Goal: Register for event/course

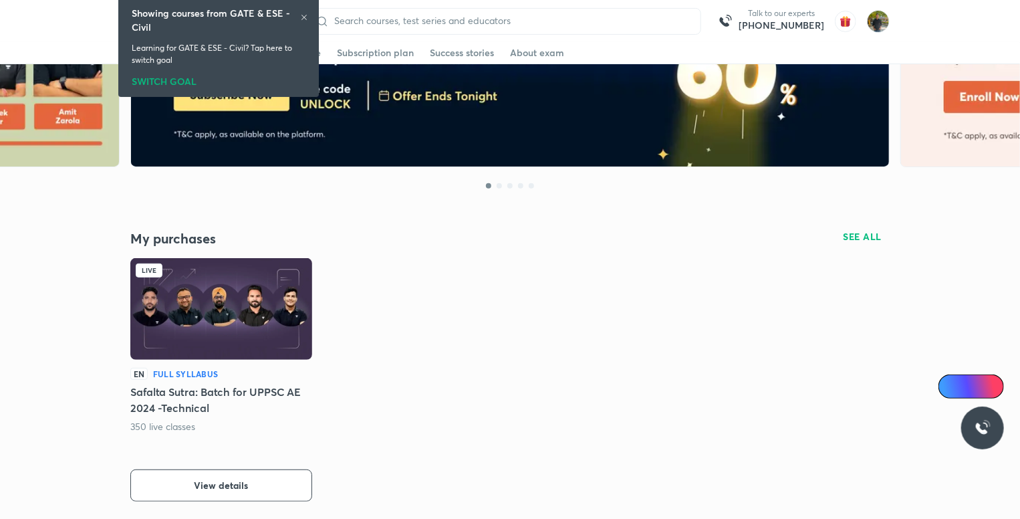
scroll to position [201, 0]
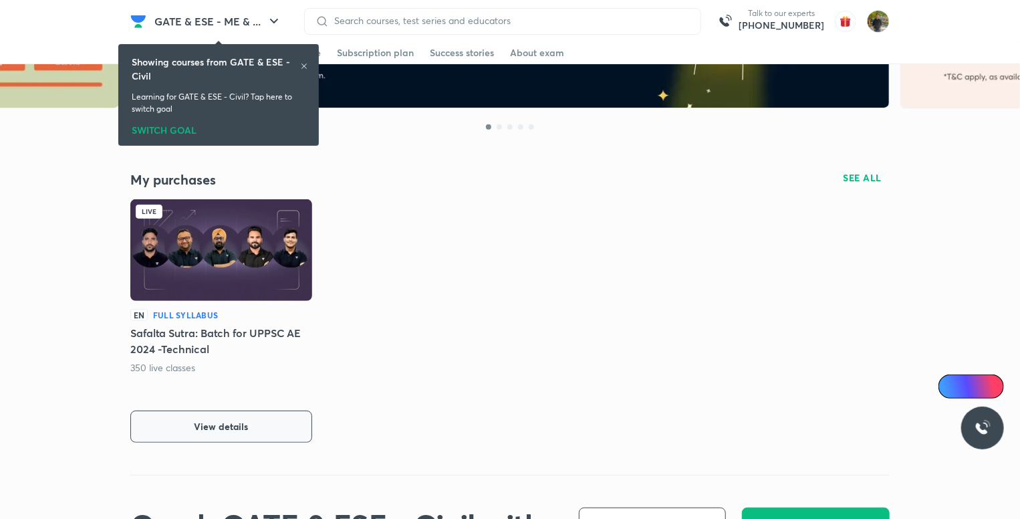
click at [283, 428] on button "View details" at bounding box center [221, 427] width 182 height 32
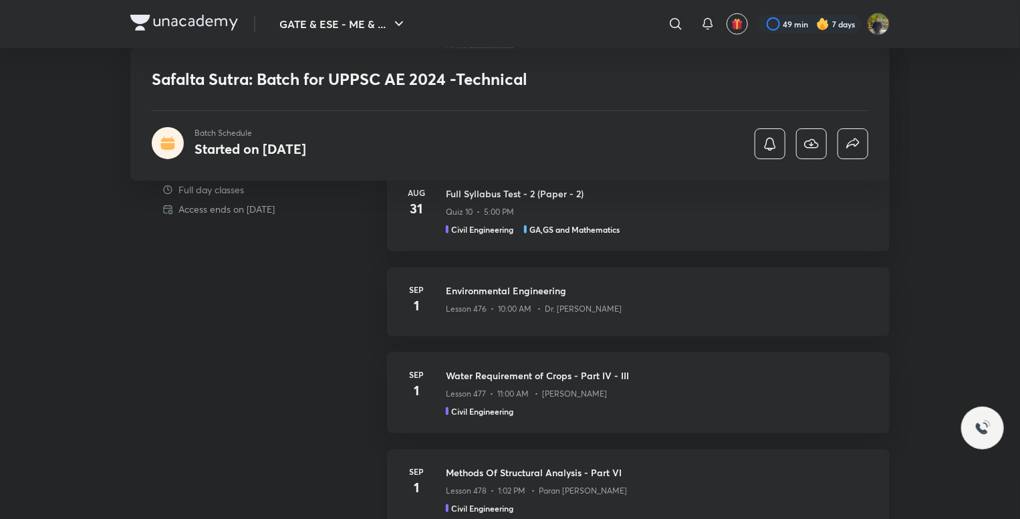
scroll to position [583, 0]
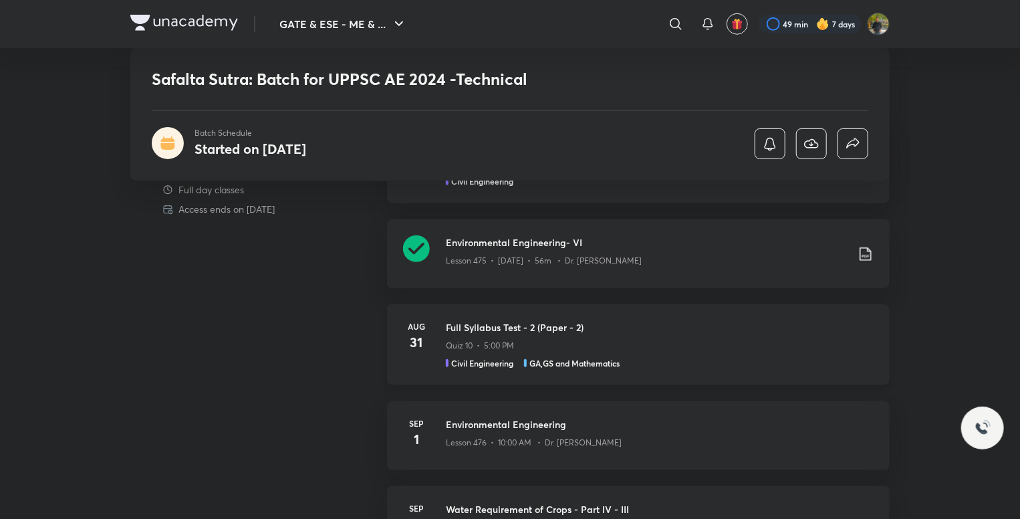
click at [626, 346] on div "Quiz 10 • 5:00 PM" at bounding box center [660, 342] width 428 height 17
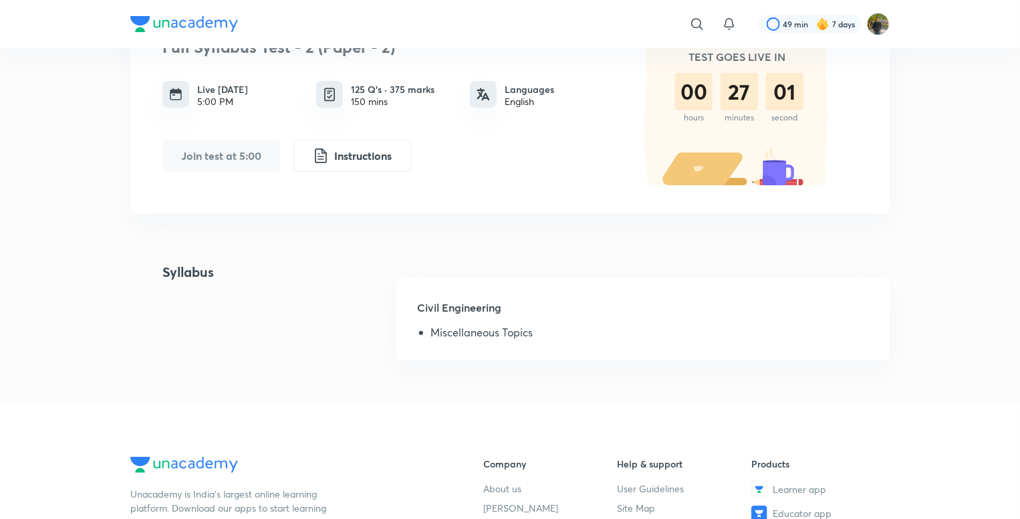
scroll to position [134, 0]
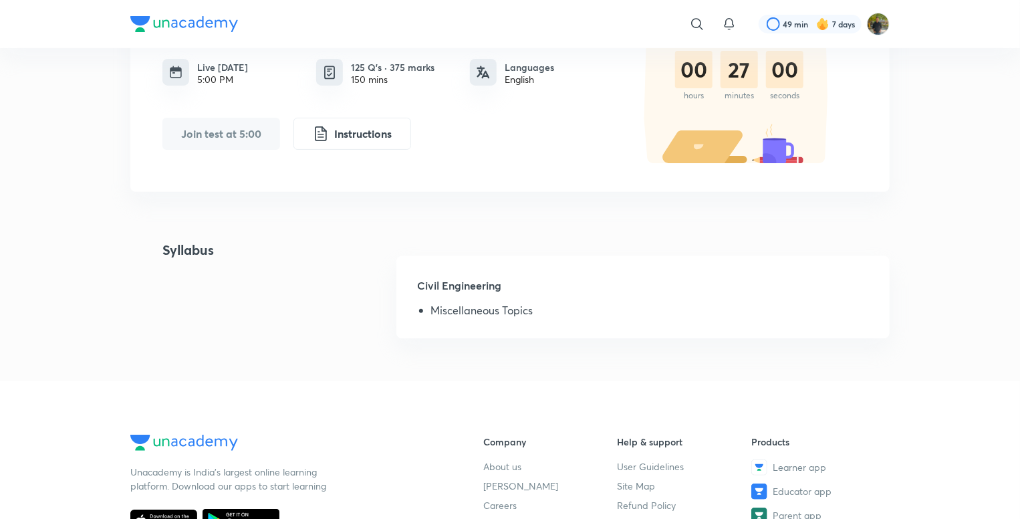
click at [247, 133] on button "Join test at 5:00" at bounding box center [221, 134] width 118 height 32
click at [602, 311] on li "Miscellaneous Topics" at bounding box center [649, 312] width 437 height 17
click at [436, 316] on li "Miscellaneous Topics" at bounding box center [649, 312] width 437 height 17
click at [637, 292] on h5 "Civil Engineering" at bounding box center [643, 290] width 451 height 27
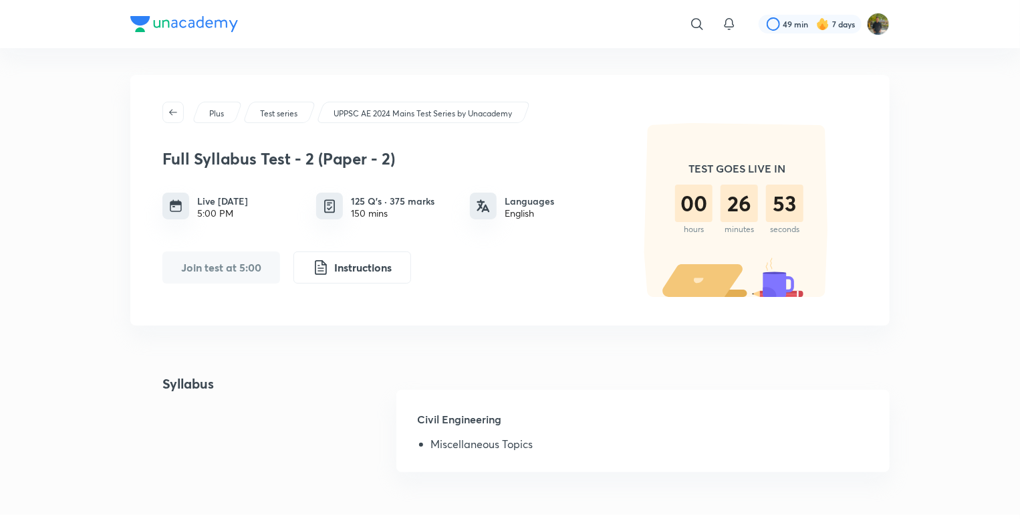
click at [219, 213] on div "5:00 PM" at bounding box center [222, 213] width 51 height 11
click at [233, 272] on button "Join test at 5:00" at bounding box center [221, 267] width 118 height 32
click at [409, 271] on button "Instructions" at bounding box center [353, 266] width 118 height 32
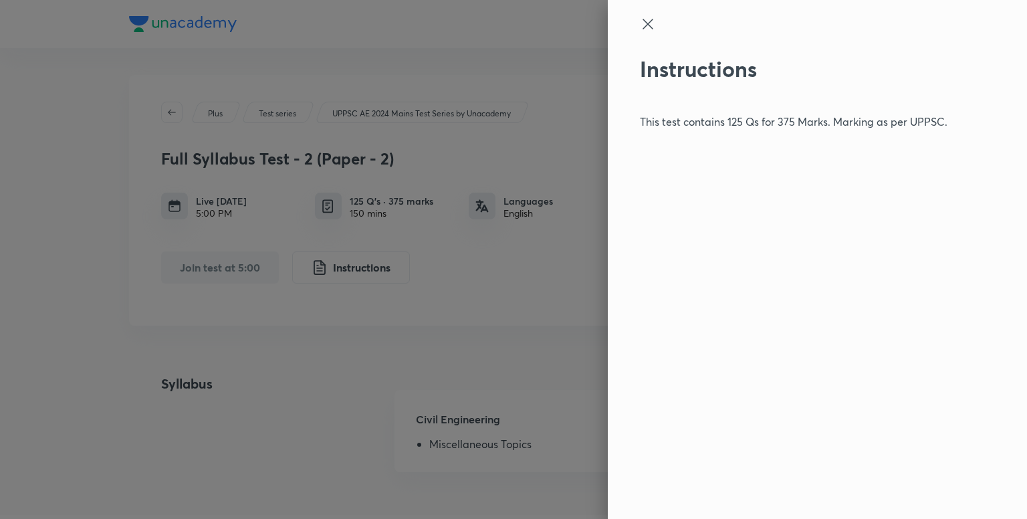
click at [650, 26] on icon at bounding box center [648, 24] width 10 height 10
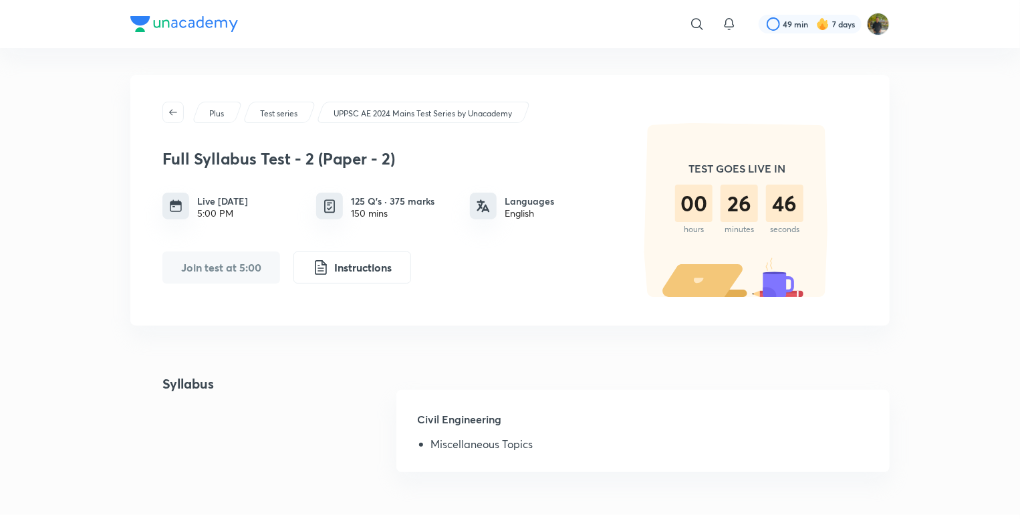
click at [386, 244] on div "Full Syllabus Test - 2 (Paper - 2) Live [DATE] 5:00 PM 125 Q’s · 375 marks 150 …" at bounding box center [386, 210] width 448 height 145
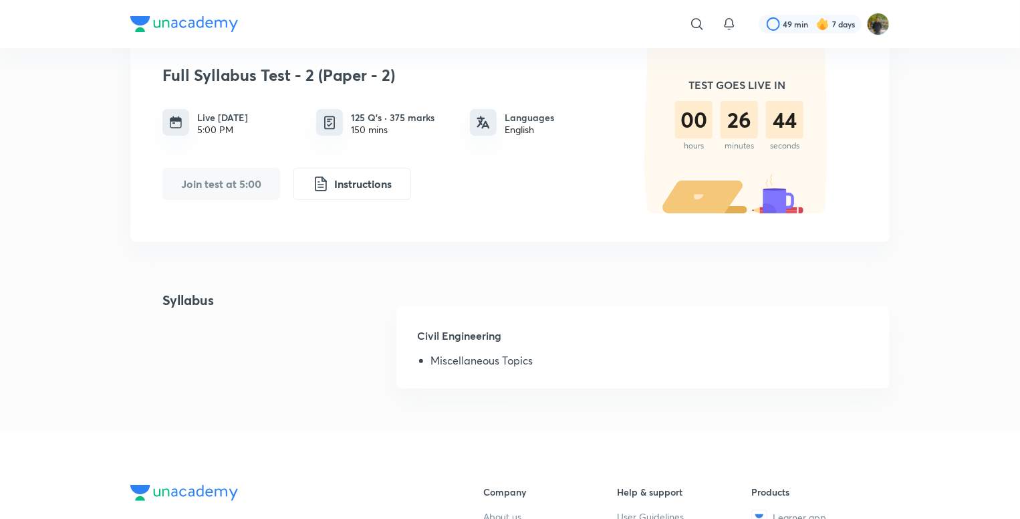
scroll to position [67, 0]
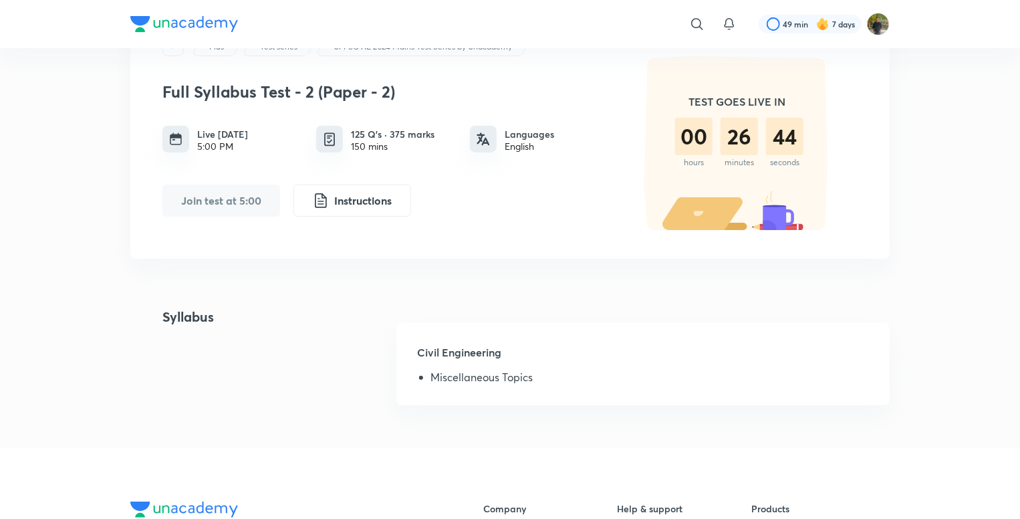
click at [564, 349] on h5 "Civil Engineering" at bounding box center [643, 357] width 451 height 27
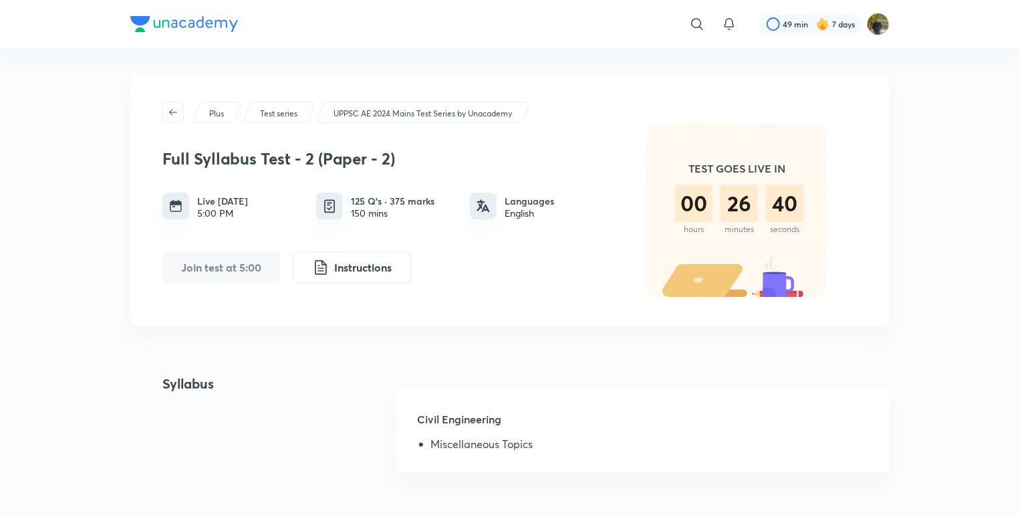
click at [262, 267] on button "Join test at 5:00" at bounding box center [221, 267] width 118 height 32
click at [227, 208] on div "5:00 PM" at bounding box center [222, 213] width 51 height 11
click at [384, 199] on h6 "125 Q’s · 375 marks" at bounding box center [393, 201] width 84 height 14
click at [307, 108] on div "Test series" at bounding box center [280, 112] width 74 height 21
click at [388, 110] on p "UPPSC AE 2024 Mains Test Series by Unacademy" at bounding box center [423, 114] width 179 height 12
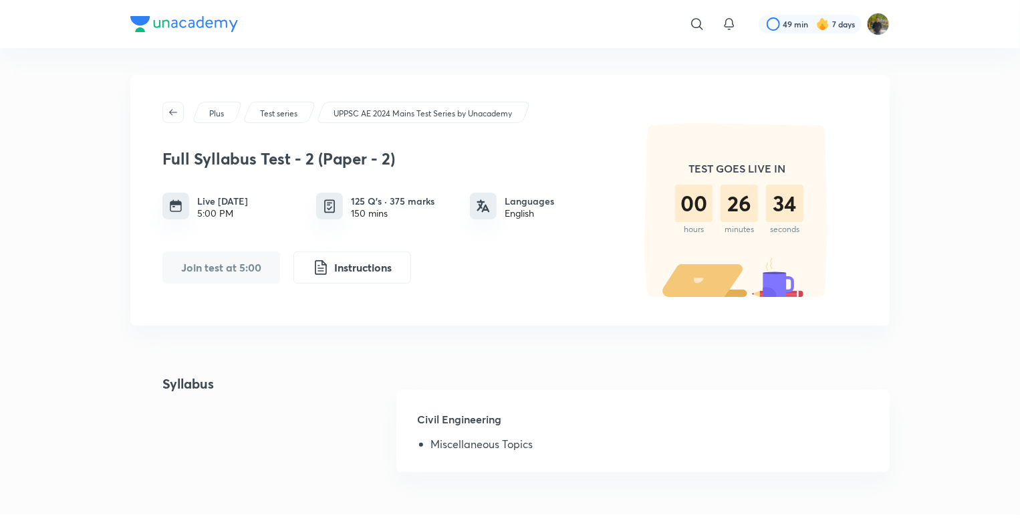
click at [388, 110] on p "UPPSC AE 2024 Mains Test Series by Unacademy" at bounding box center [423, 114] width 179 height 12
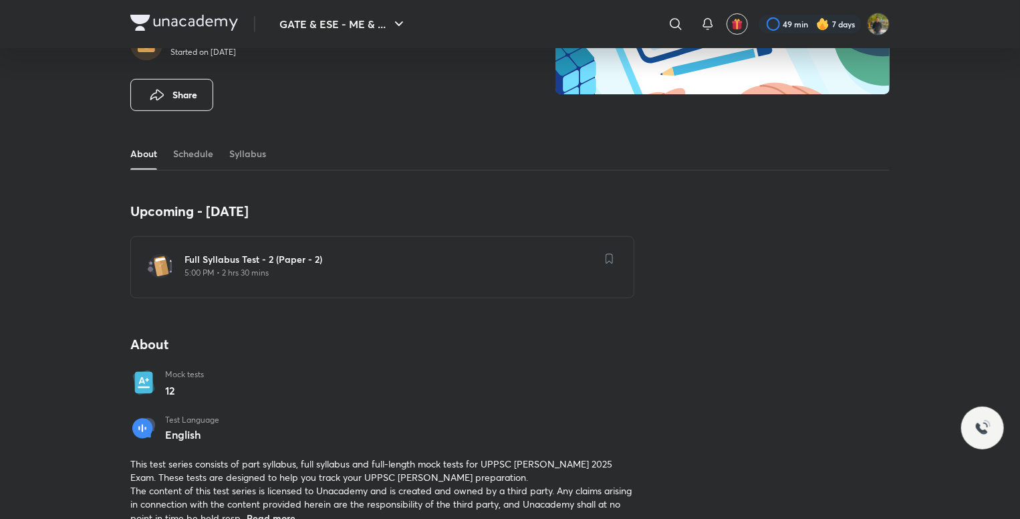
scroll to position [201, 0]
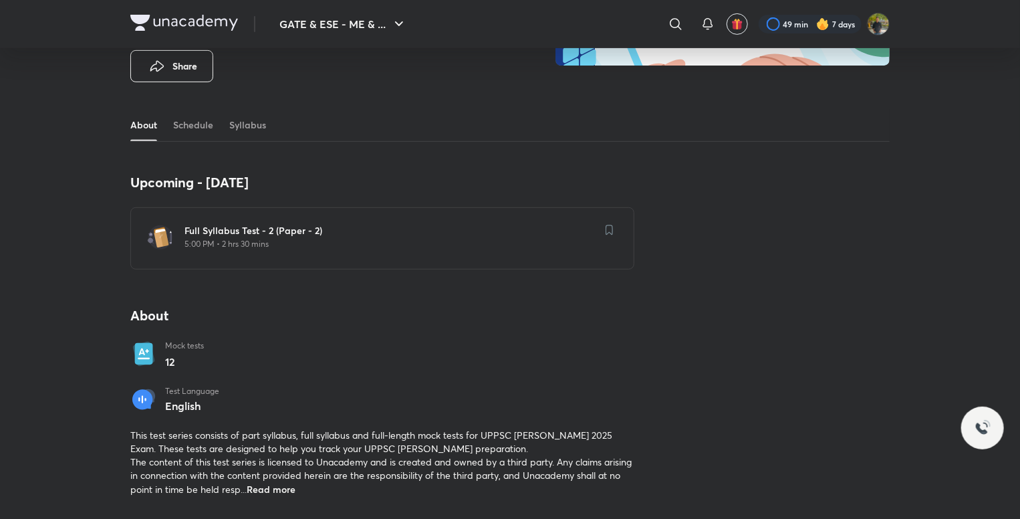
click at [449, 239] on p "5:00 PM • 2 hrs 30 mins" at bounding box center [391, 244] width 412 height 11
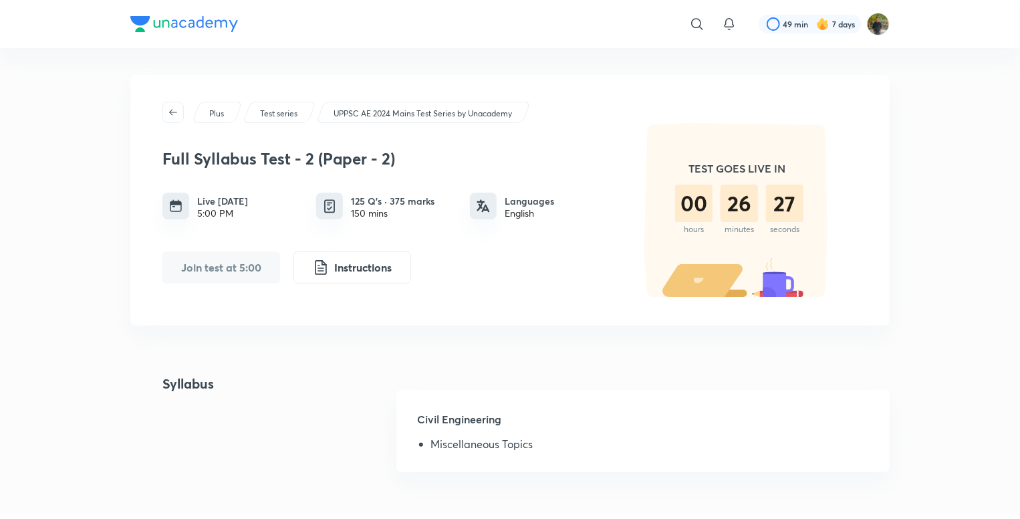
click at [224, 268] on button "Join test at 5:00" at bounding box center [221, 267] width 118 height 32
click at [224, 267] on button "Join test at 5:00" at bounding box center [221, 267] width 118 height 32
click at [225, 266] on button "Join test at 5:00" at bounding box center [221, 267] width 118 height 32
